Goal: Ask a question

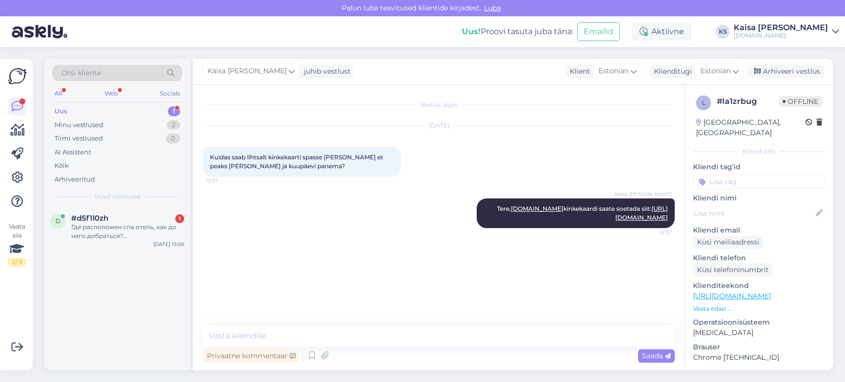
click at [123, 232] on div "Где расположен спа отель, как до него добраться? [GEOGRAPHIC_DATA]." at bounding box center [127, 232] width 113 height 18
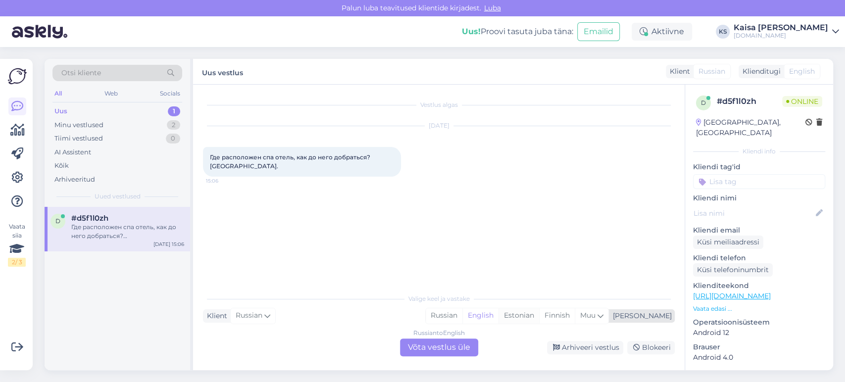
click at [539, 319] on div "Estonian" at bounding box center [518, 315] width 41 height 15
click at [460, 346] on div "Russian to Estonian Võta vestlus üle" at bounding box center [439, 348] width 78 height 18
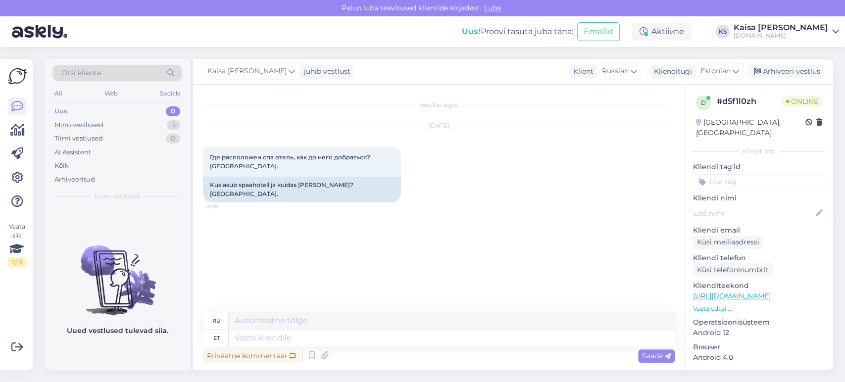
click at [717, 304] on p "Vaata edasi ..." at bounding box center [759, 308] width 132 height 9
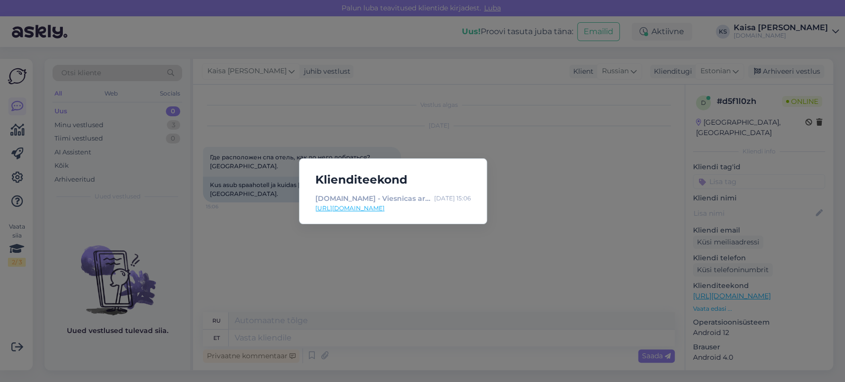
click at [460, 206] on link "[URL][DOMAIN_NAME]" at bounding box center [392, 208] width 155 height 9
click at [388, 331] on div "Klienditeekond [DOMAIN_NAME] - Viesnīcas ar īpašu maģiju [DATE] 15:06 [URL][DOM…" at bounding box center [422, 191] width 845 height 382
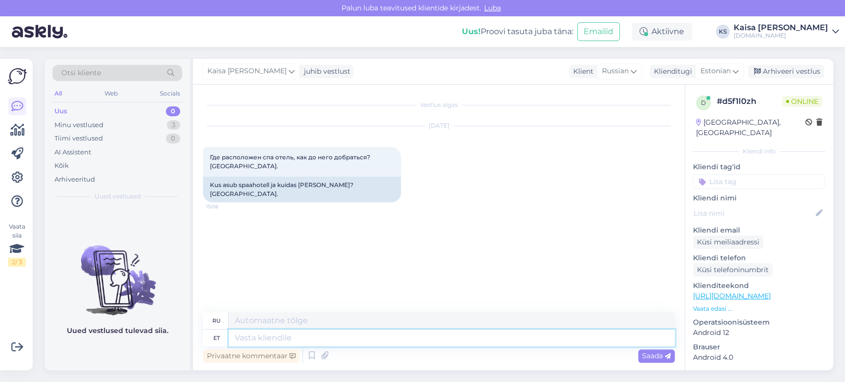
click at [388, 339] on textarea at bounding box center [452, 338] width 446 height 17
type textarea "Tere, m"
type textarea "Привет,"
type textarea "Tere, mis p"
type textarea "Привет, что?"
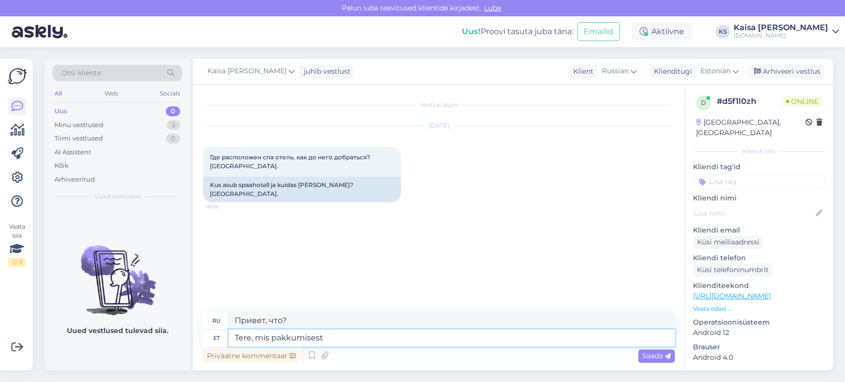
type textarea "Tere, mis pakkumisest"
type textarea "Здравствуйте, какое предложение?"
type textarea "Tere, mis pakkumisest [PERSON_NAME]"
type textarea "Здравствуйте, какое предложение вас интересует?"
type textarea "Tere, mis pakkumisest olete huvitatud?"
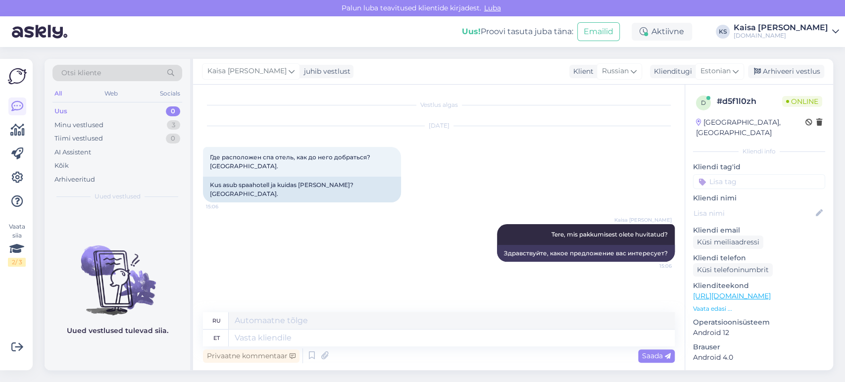
click at [508, 47] on div "Uus! Proovi tasuta [PERSON_NAME]: Emailid" at bounding box center [547, 31] width 170 height 31
